Goal: Navigation & Orientation: Go to known website

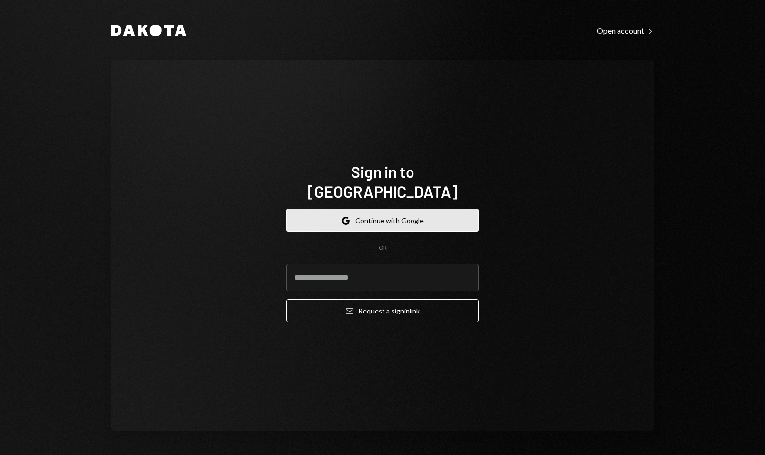
drag, startPoint x: 0, startPoint y: 0, endPoint x: 379, endPoint y: 208, distance: 431.9
click at [379, 209] on button "Google Continue with Google" at bounding box center [382, 220] width 193 height 23
